Goal: Transaction & Acquisition: Purchase product/service

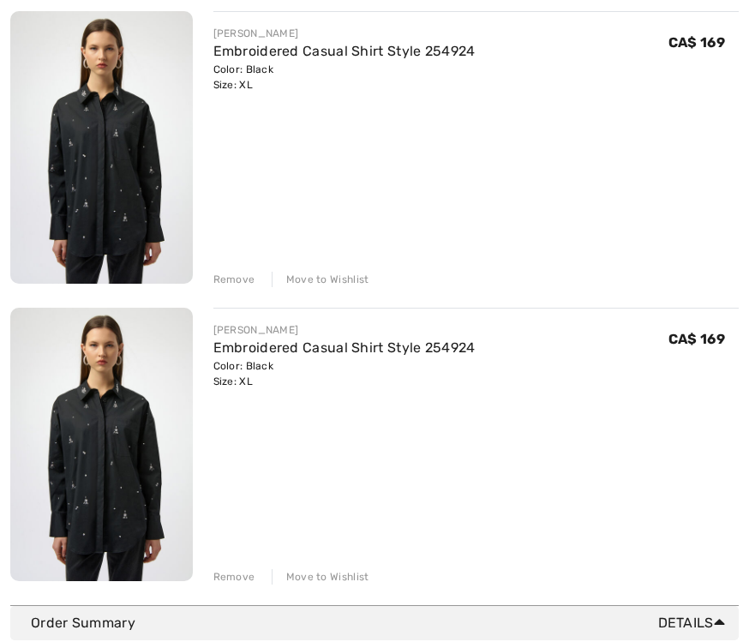
scroll to position [242, 0]
click at [224, 583] on div "Remove" at bounding box center [234, 576] width 42 height 15
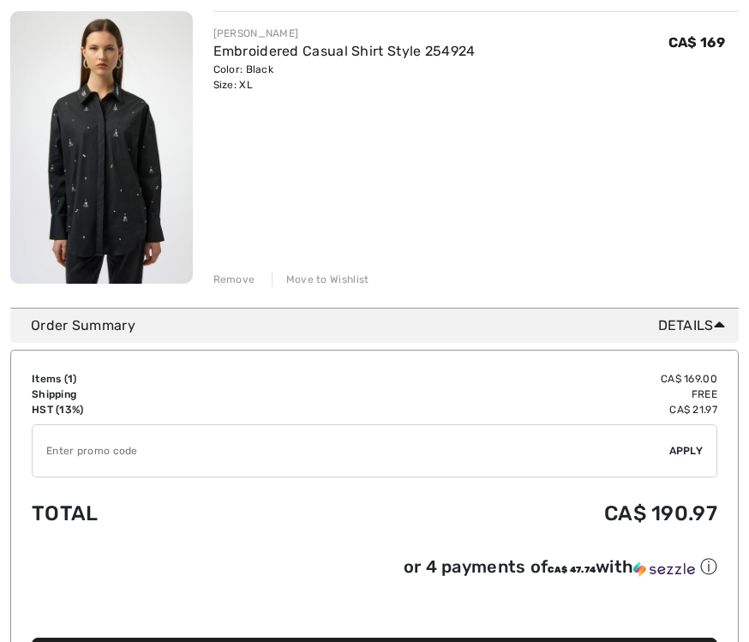
click at [69, 454] on input "TEXT" at bounding box center [351, 450] width 637 height 51
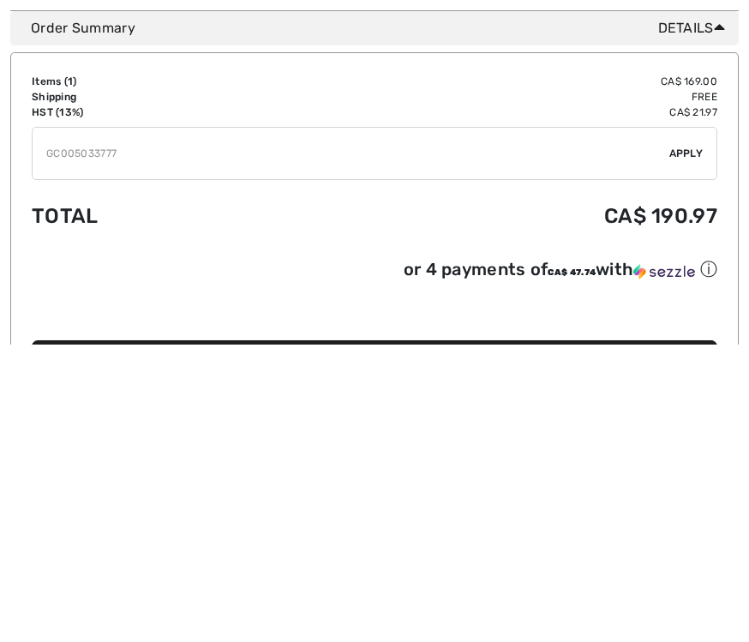
click at [667, 425] on input "TEXT" at bounding box center [351, 450] width 637 height 51
click at [666, 425] on input "TEXT" at bounding box center [351, 450] width 637 height 51
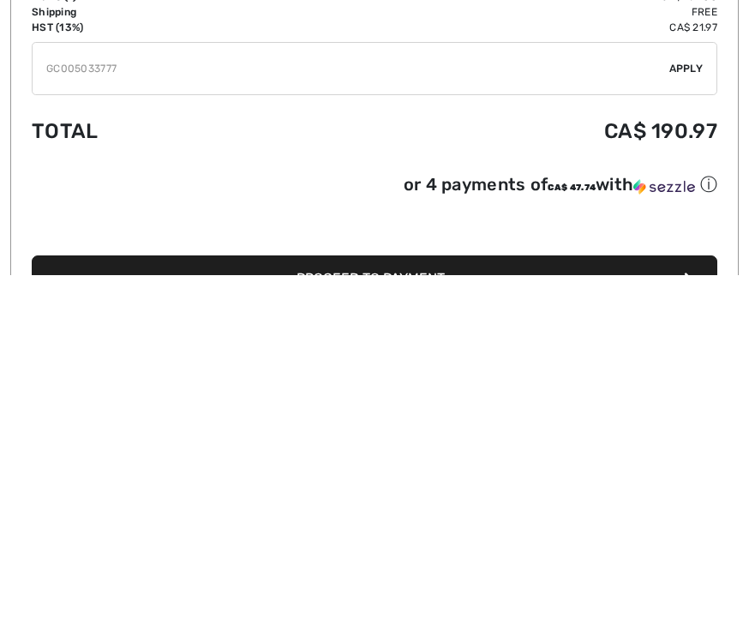
scroll to position [258, 0]
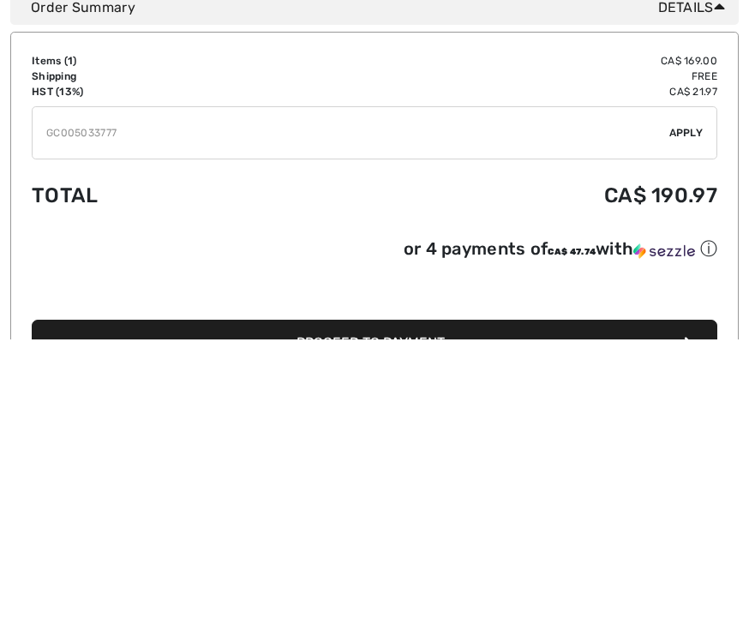
type input "GC005033777"
click at [248, 469] on td "Total" at bounding box center [159, 498] width 254 height 58
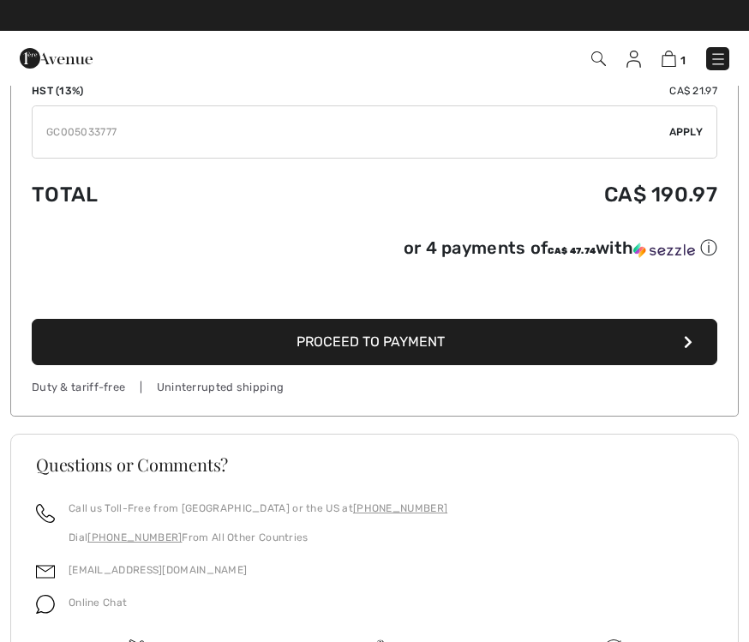
click at [661, 127] on input "TEXT" at bounding box center [351, 131] width 637 height 51
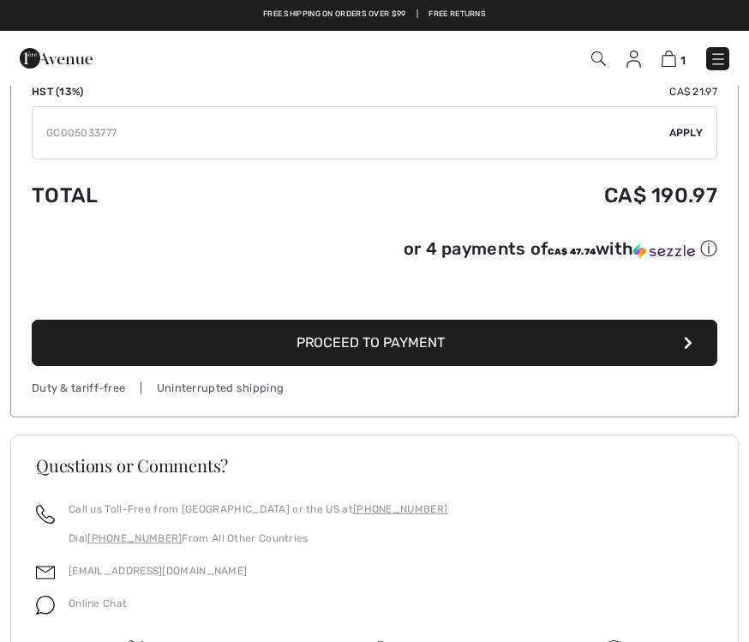
click at [667, 128] on input "TEXT" at bounding box center [351, 132] width 637 height 51
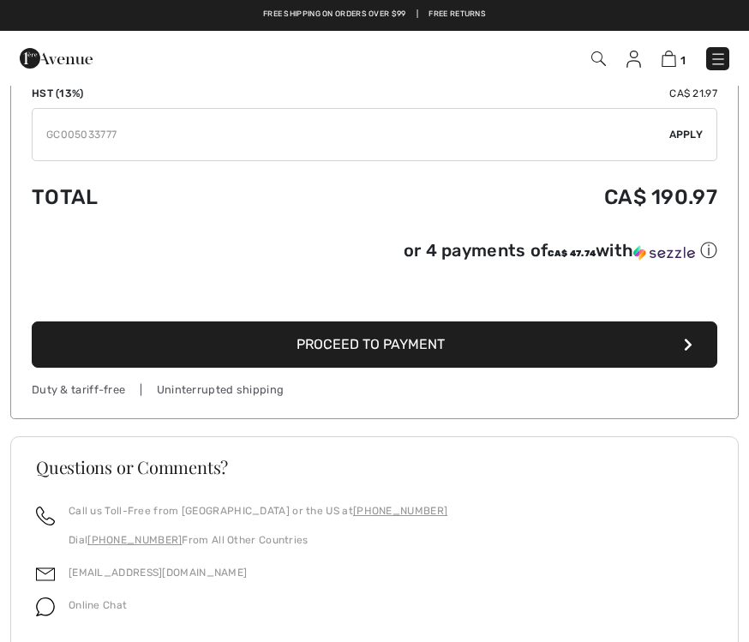
scroll to position [553, 0]
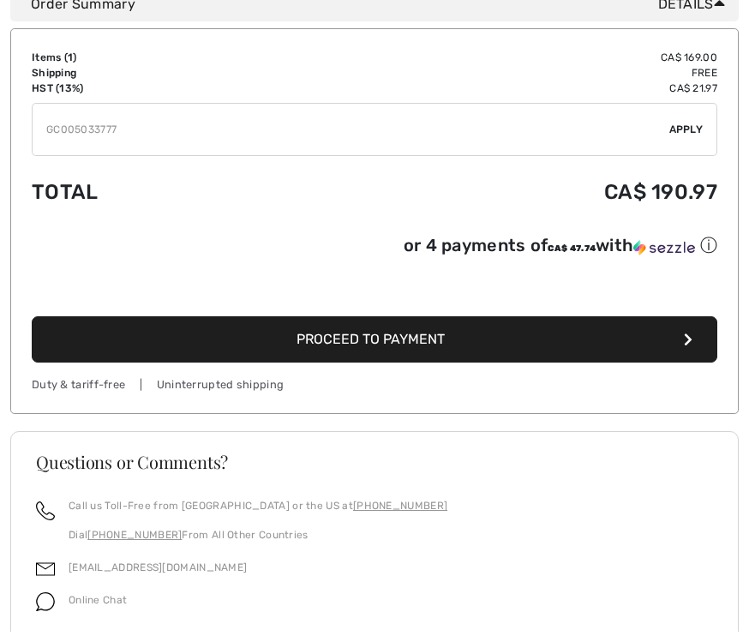
click at [702, 133] on span "Apply" at bounding box center [686, 140] width 34 height 15
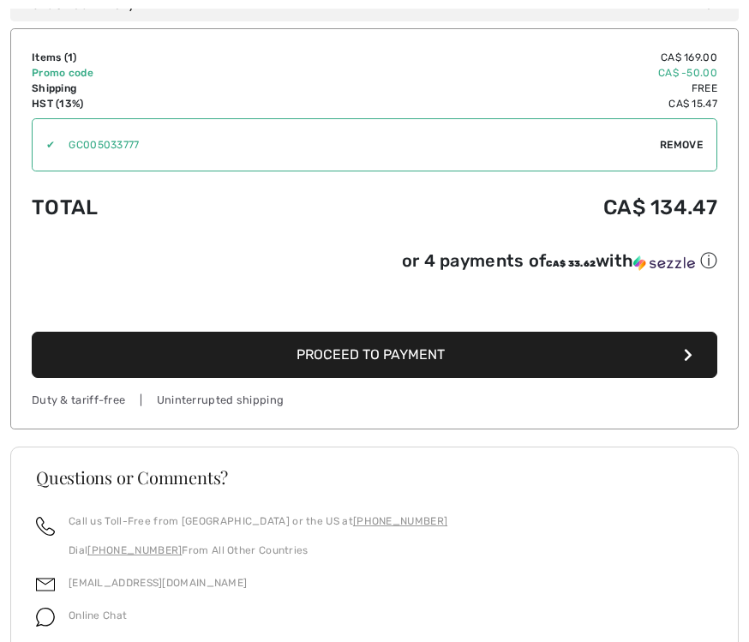
click at [364, 360] on span "Proceed to Payment" at bounding box center [370, 354] width 148 height 16
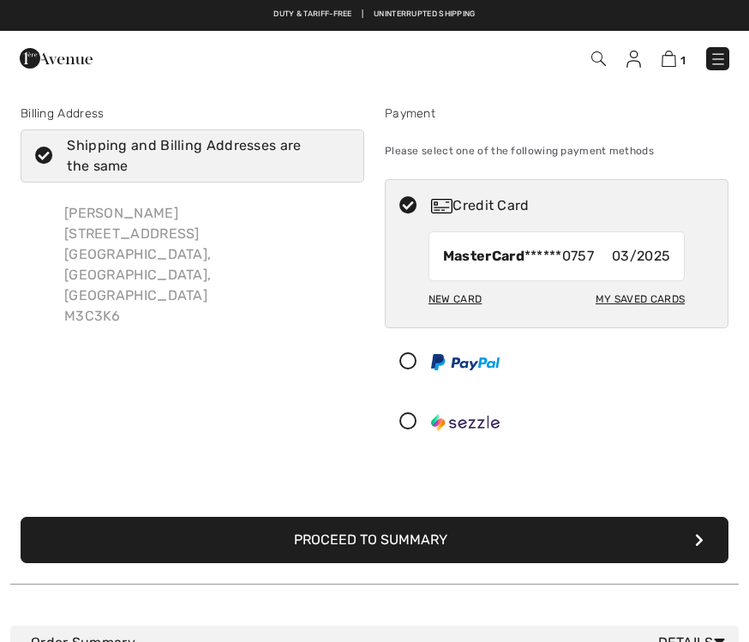
click at [445, 302] on div "New Card" at bounding box center [454, 298] width 53 height 29
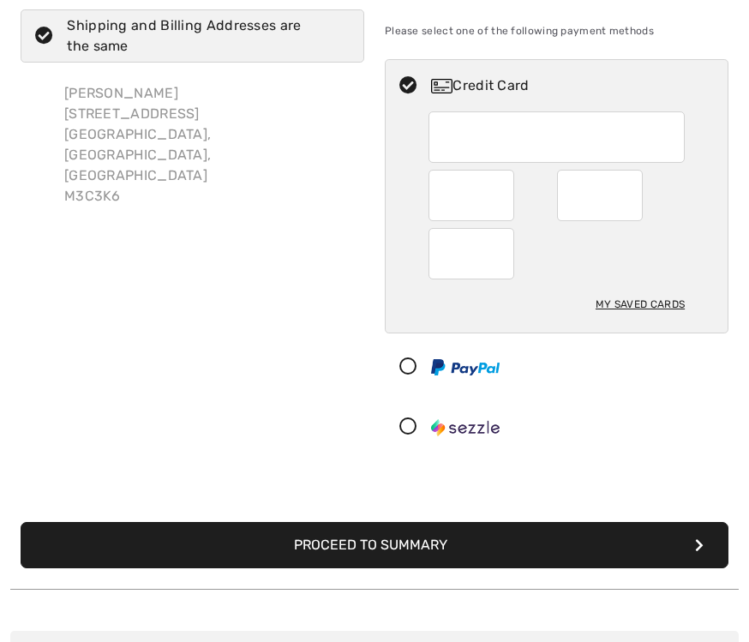
scroll to position [119, 0]
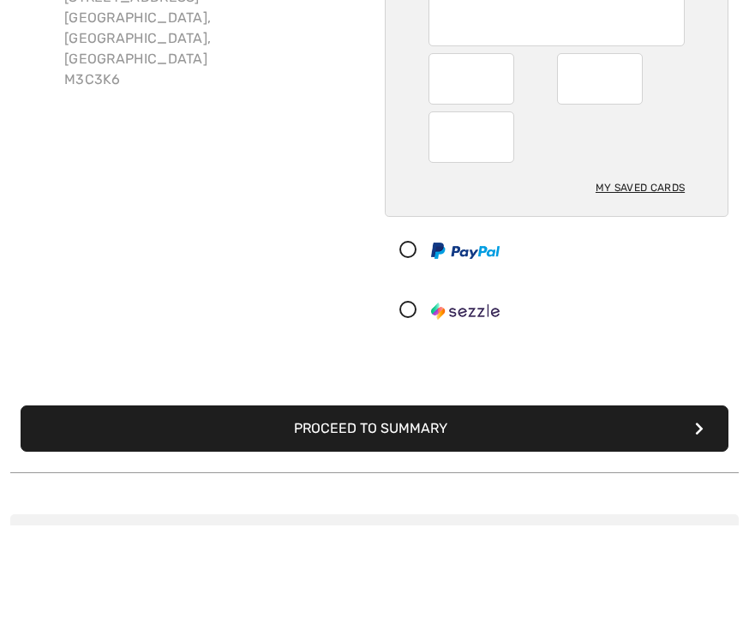
click at [632, 290] on div "My Saved Cards" at bounding box center [639, 304] width 89 height 29
radio input "true"
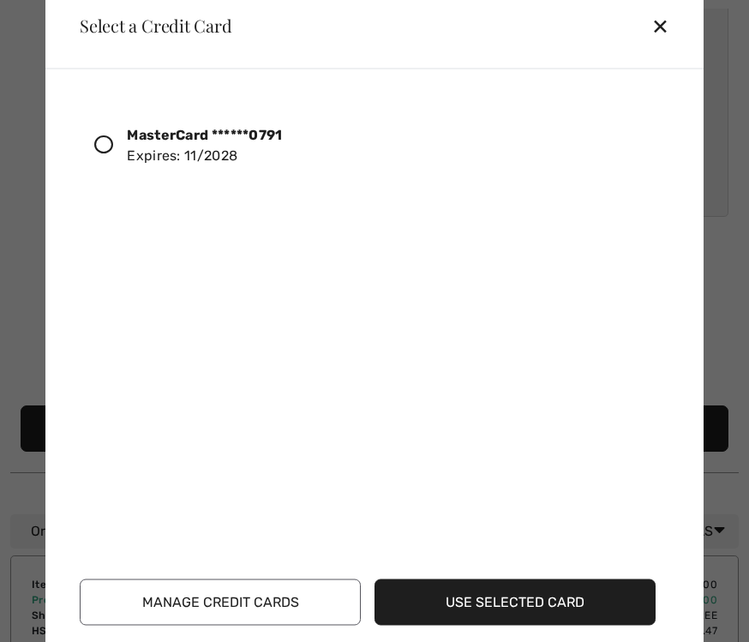
click at [505, 606] on button "Use Selected Card" at bounding box center [514, 601] width 281 height 46
click at [493, 595] on button "Use Selected Card" at bounding box center [514, 601] width 281 height 46
click at [515, 600] on button "Use Selected Card" at bounding box center [514, 601] width 281 height 46
click at [504, 600] on button "Use Selected Card" at bounding box center [514, 601] width 281 height 46
click at [531, 607] on button "Use Selected Card" at bounding box center [514, 601] width 281 height 46
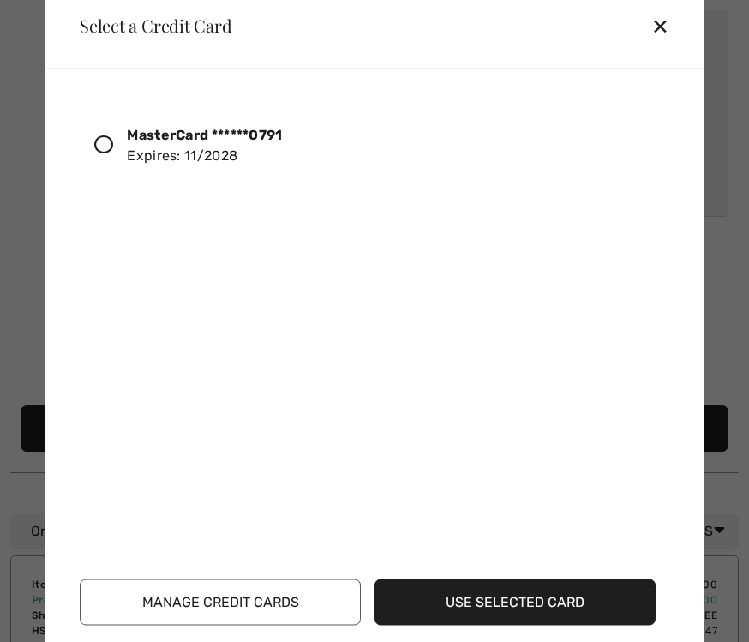
click at [95, 144] on icon at bounding box center [103, 144] width 19 height 19
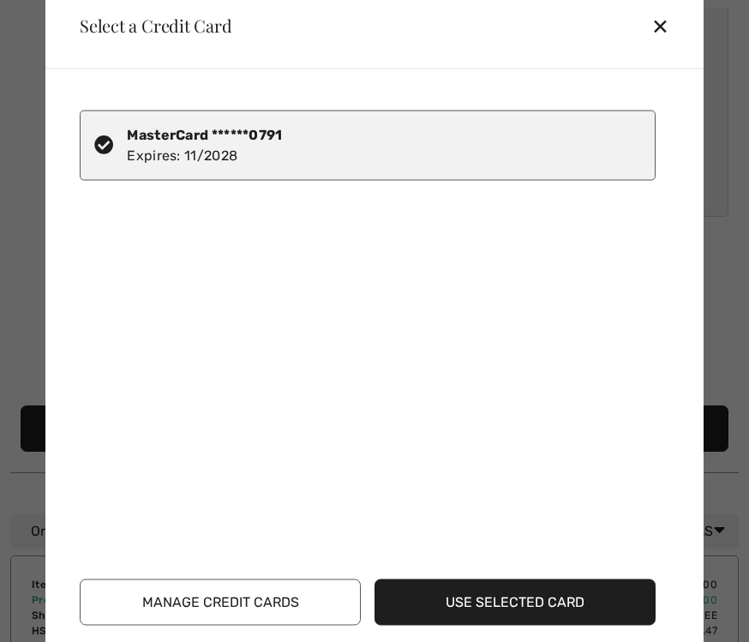
click at [500, 612] on button "Use Selected Card" at bounding box center [514, 601] width 281 height 46
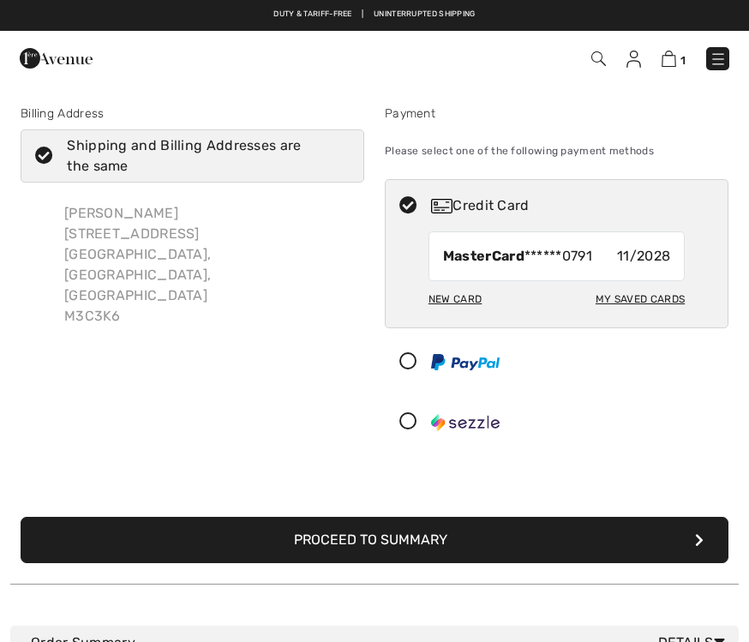
click at [386, 541] on button "Proceed to Summary" at bounding box center [375, 540] width 708 height 46
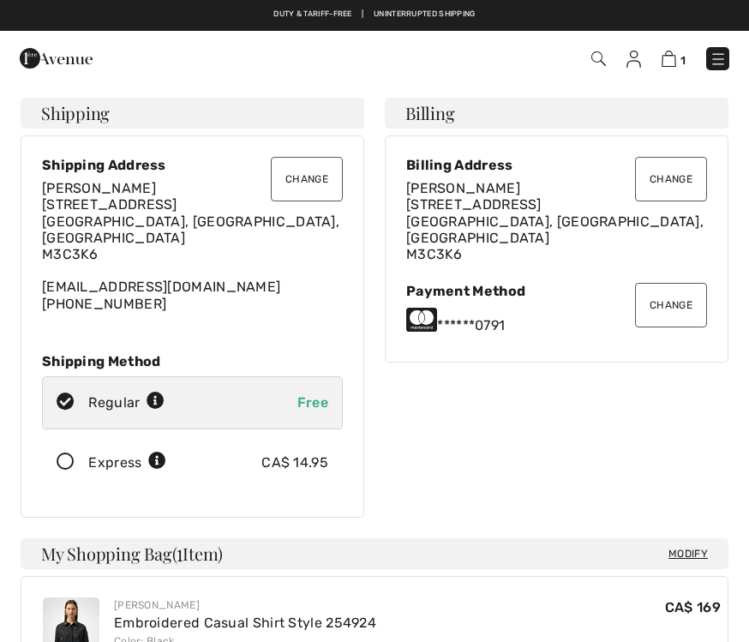
checkbox input "true"
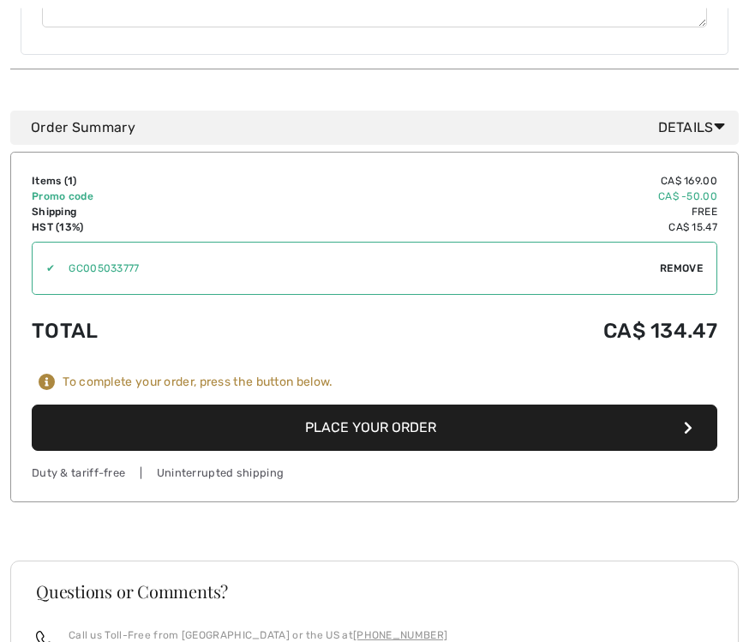
scroll to position [858, 0]
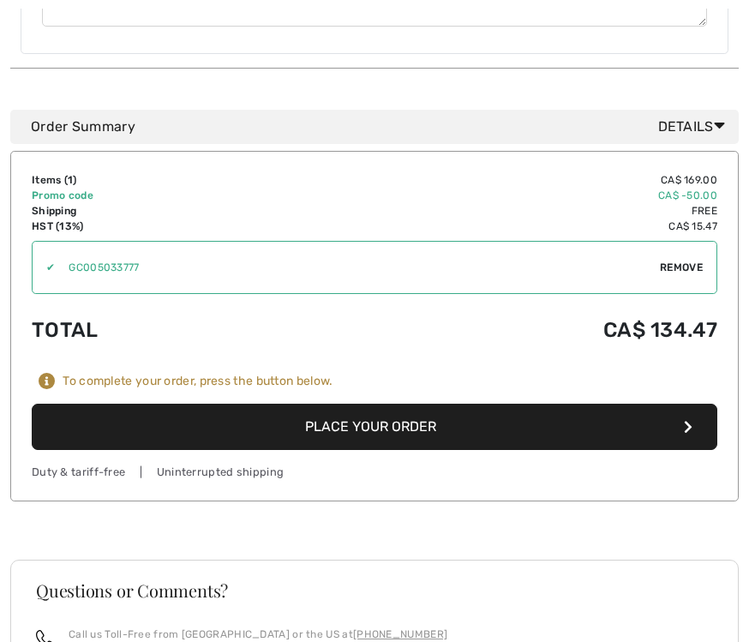
click at [618, 404] on button "Place Your Order" at bounding box center [374, 427] width 685 height 46
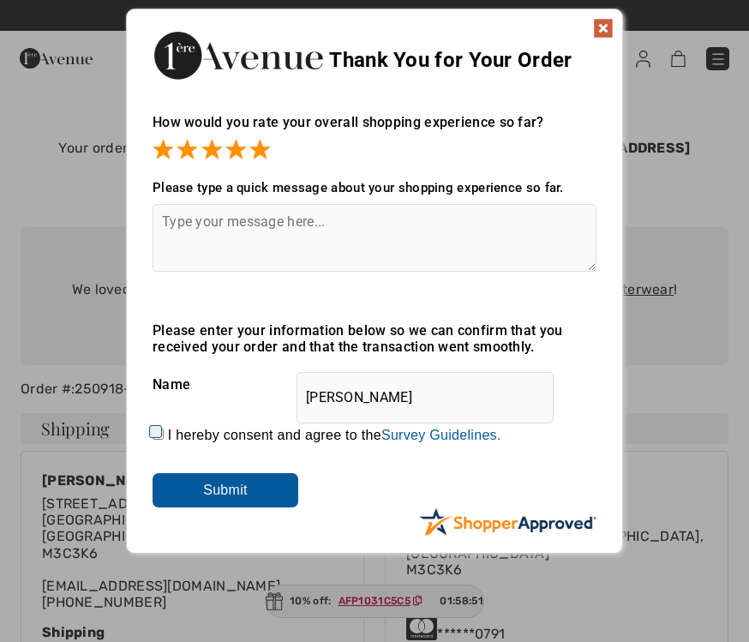
click at [169, 229] on textarea at bounding box center [374, 238] width 444 height 68
type textarea "Great service,"
click at [601, 28] on img at bounding box center [603, 28] width 21 height 21
